Goal: Transaction & Acquisition: Book appointment/travel/reservation

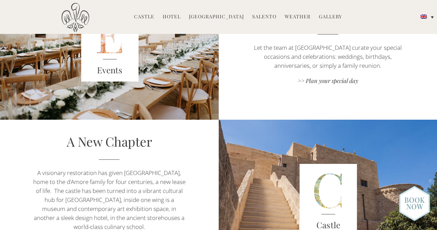
scroll to position [933, 0]
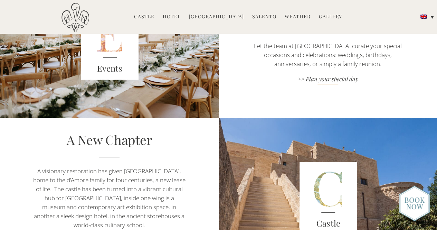
click at [339, 80] on link ">> Plan your special day" at bounding box center [327, 79] width 153 height 9
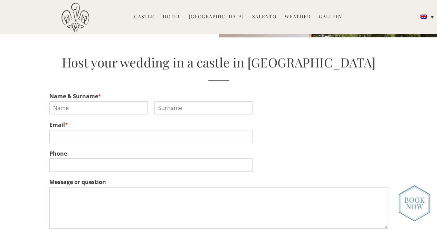
scroll to position [1033, 0]
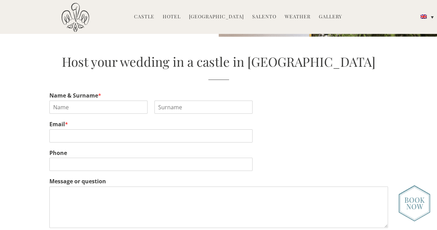
click at [326, 15] on link "Gallery" at bounding box center [330, 17] width 23 height 8
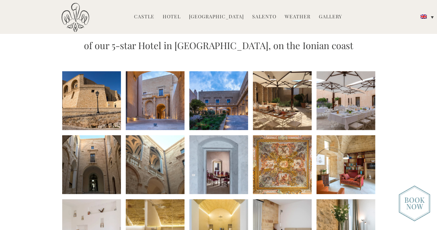
scroll to position [78, 0]
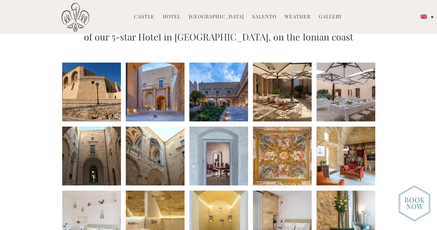
click at [89, 86] on li at bounding box center [91, 92] width 59 height 59
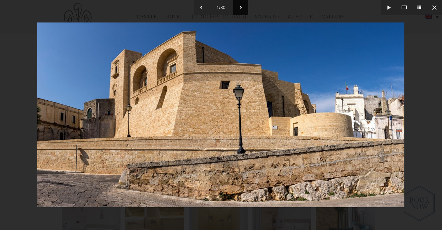
click at [242, 8] on button at bounding box center [240, 7] width 15 height 15
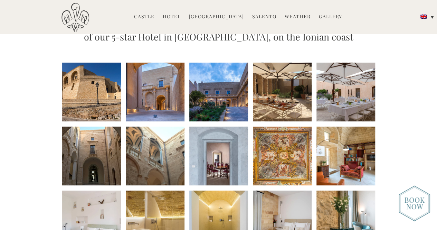
click at [146, 16] on link "Castle" at bounding box center [144, 17] width 20 height 8
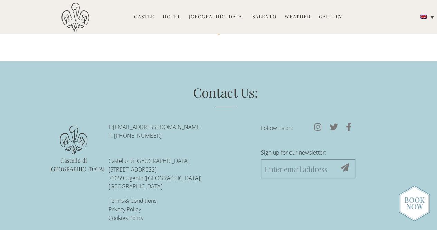
scroll to position [1696, 0]
